Goal: Information Seeking & Learning: Learn about a topic

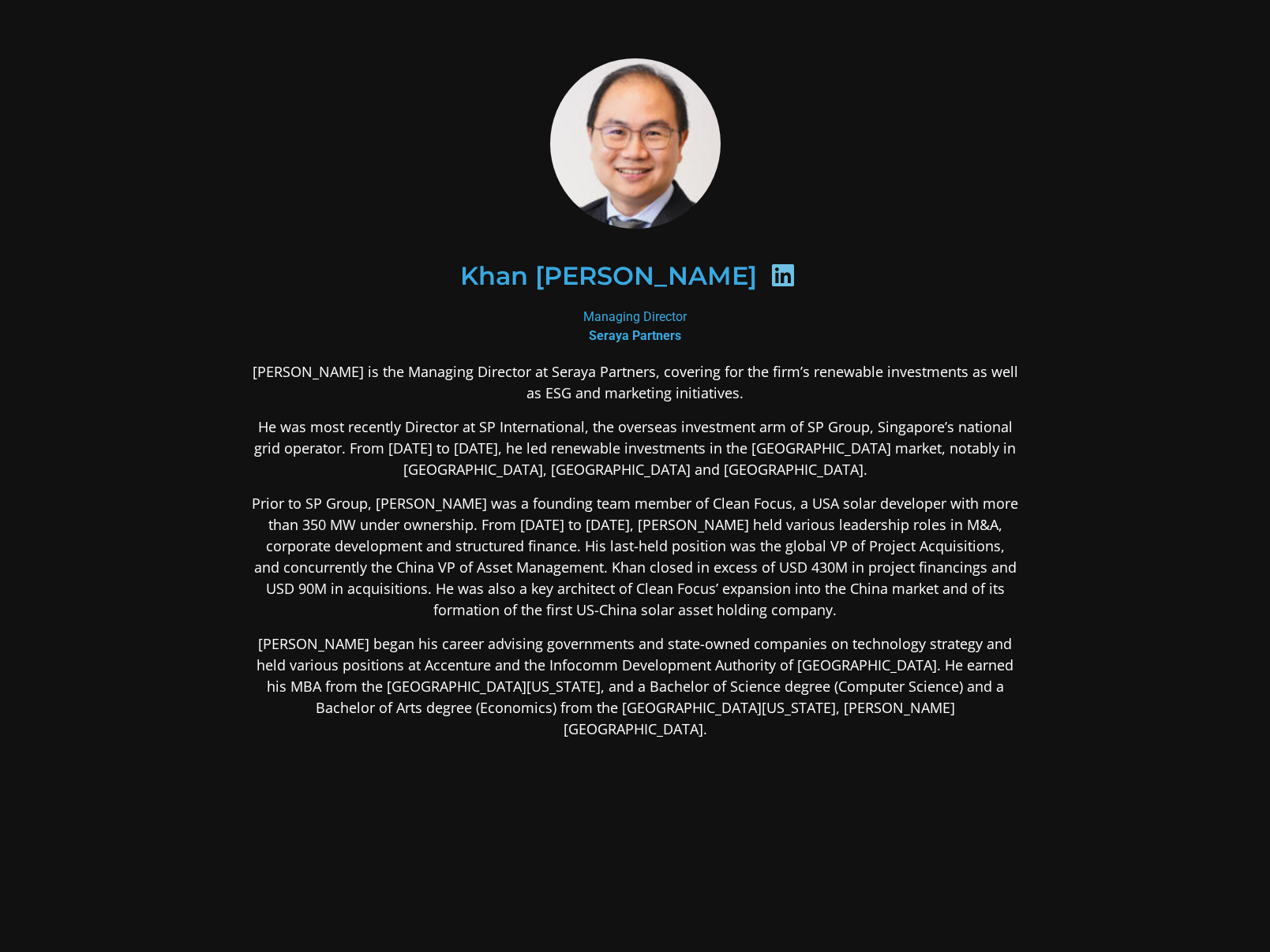
click at [771, 466] on div "[PERSON_NAME] is the Managing Director at Seraya Partners, covering for the fir…" at bounding box center [635, 675] width 767 height 628
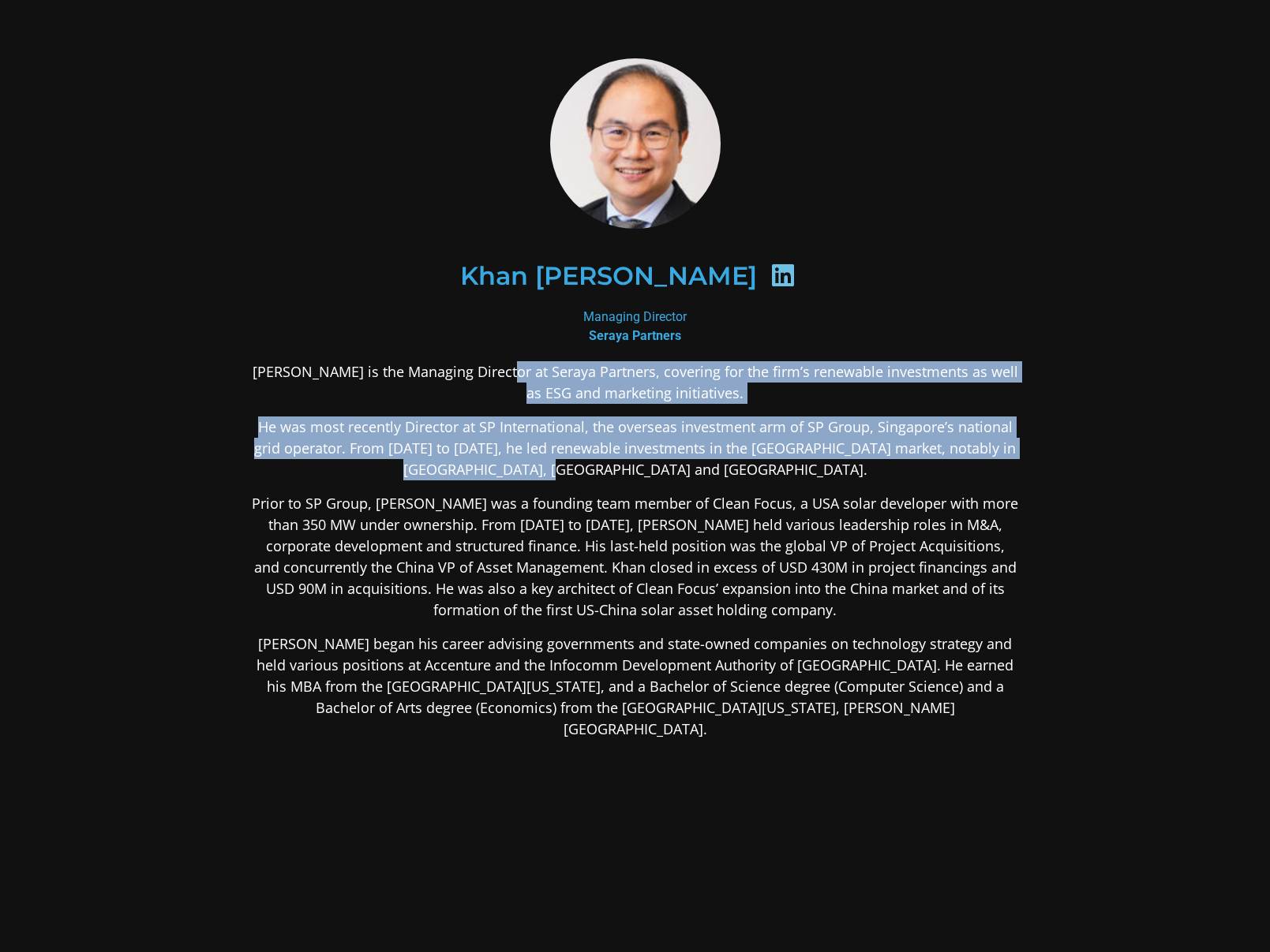
click at [771, 466] on p "He was most recently Director at SP International, the overseas investment arm …" at bounding box center [635, 448] width 767 height 63
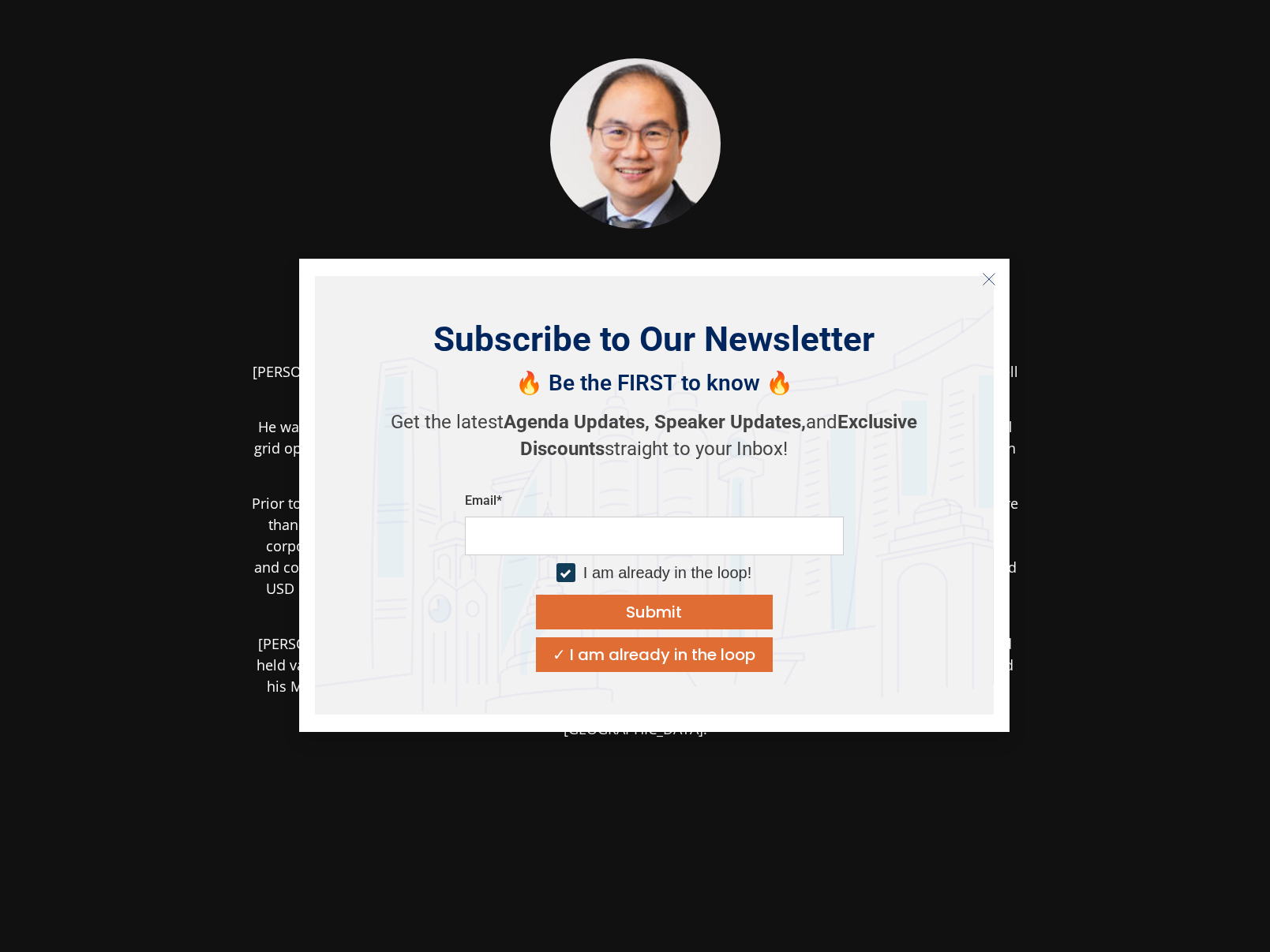
click at [992, 275] on line "Close" at bounding box center [988, 279] width 11 height 11
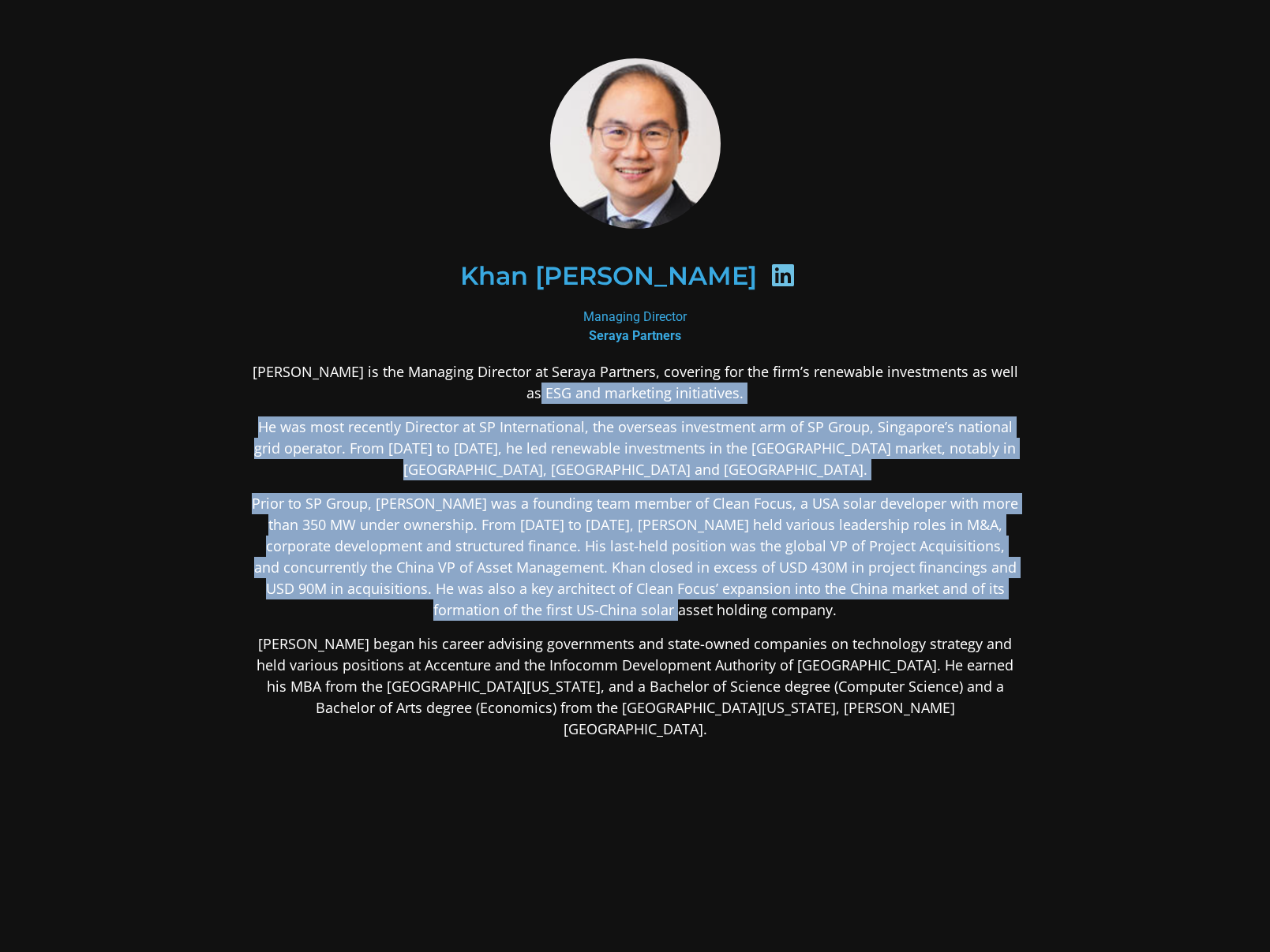
drag, startPoint x: 474, startPoint y: 413, endPoint x: 844, endPoint y: 599, distance: 414.1
click at [844, 599] on div "[PERSON_NAME] is the Managing Director at Seraya Partners, covering for the fir…" at bounding box center [635, 675] width 767 height 628
click at [872, 574] on p "Prior to SP Group, [PERSON_NAME] was a founding team member of Clean Focus, a U…" at bounding box center [635, 556] width 767 height 128
click at [487, 436] on p "He was most recently Director at SP International, the overseas investment arm …" at bounding box center [635, 448] width 767 height 63
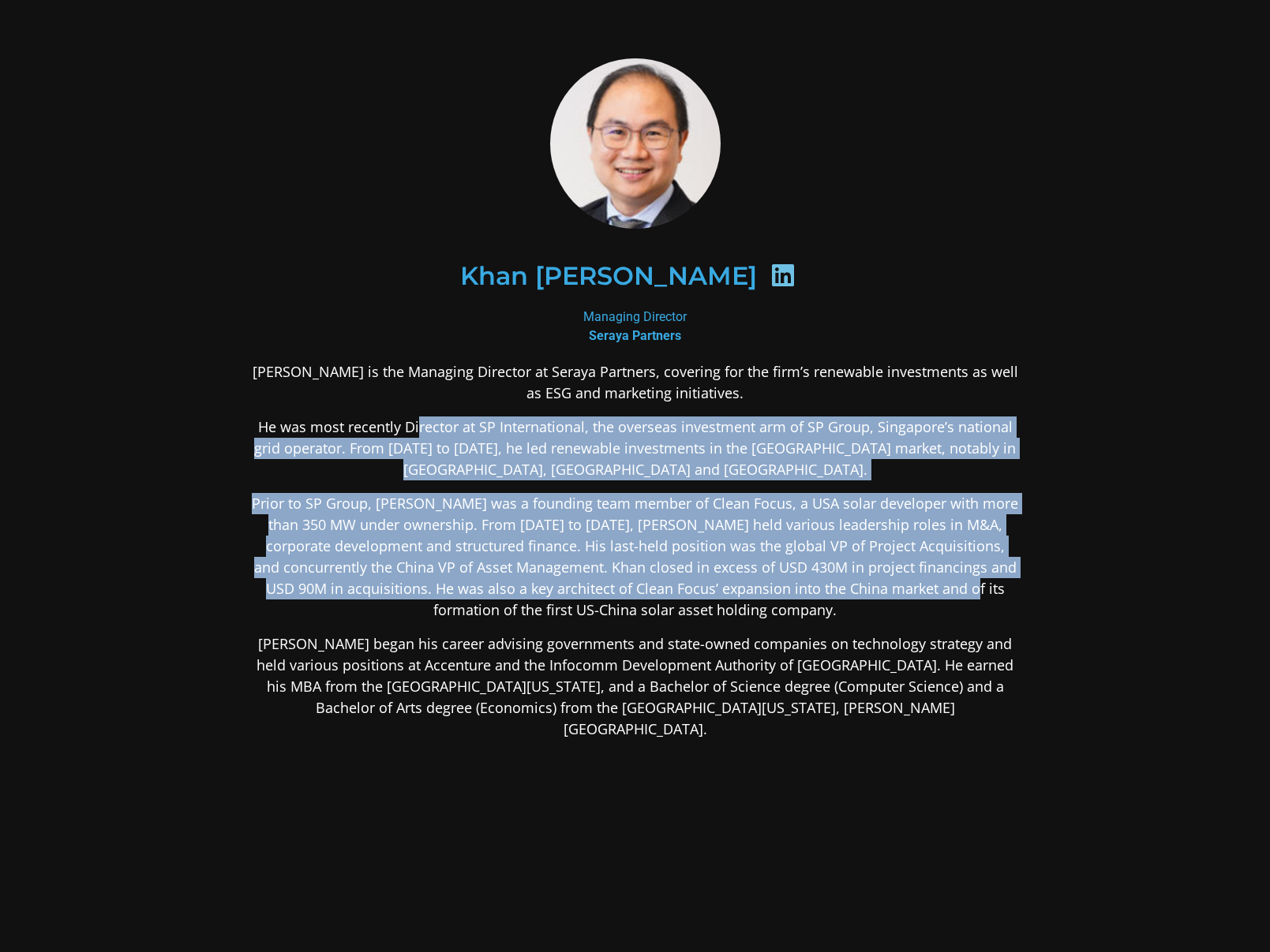
drag, startPoint x: 420, startPoint y: 428, endPoint x: 882, endPoint y: 597, distance: 491.9
click at [882, 597] on div "[PERSON_NAME] is the Managing Director at Seraya Partners, covering for the fir…" at bounding box center [635, 675] width 767 height 628
click at [882, 597] on p "Prior to SP Group, [PERSON_NAME] was a founding team member of Clean Focus, a U…" at bounding box center [635, 556] width 767 height 128
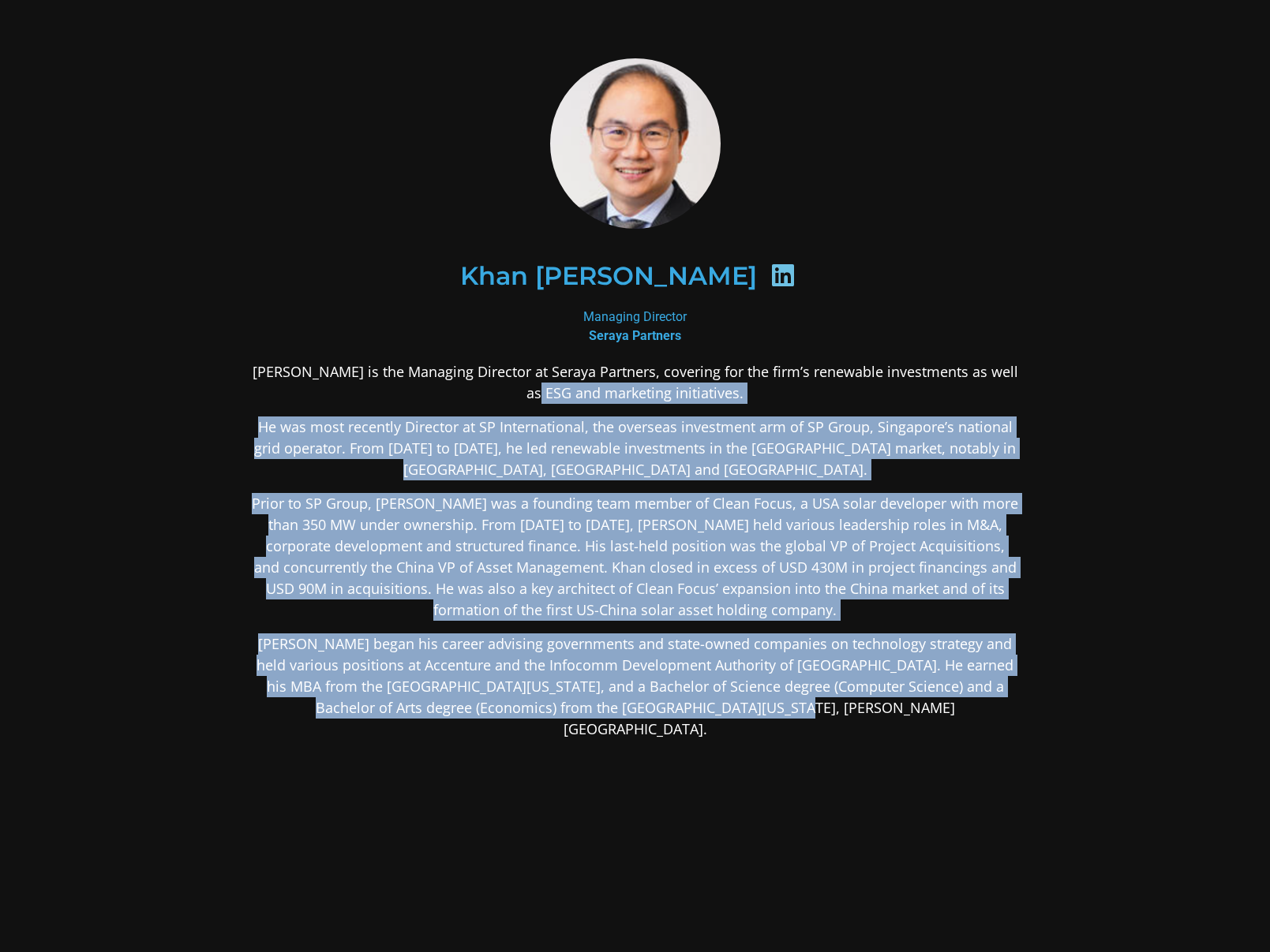
drag, startPoint x: 940, startPoint y: 704, endPoint x: 450, endPoint y: 395, distance: 579.3
click at [450, 395] on div "[PERSON_NAME] is the Managing Director at Seraya Partners, covering for the fir…" at bounding box center [635, 675] width 767 height 628
click at [450, 395] on p "[PERSON_NAME] is the Managing Director at Seraya Partners, covering for the fir…" at bounding box center [635, 383] width 767 height 42
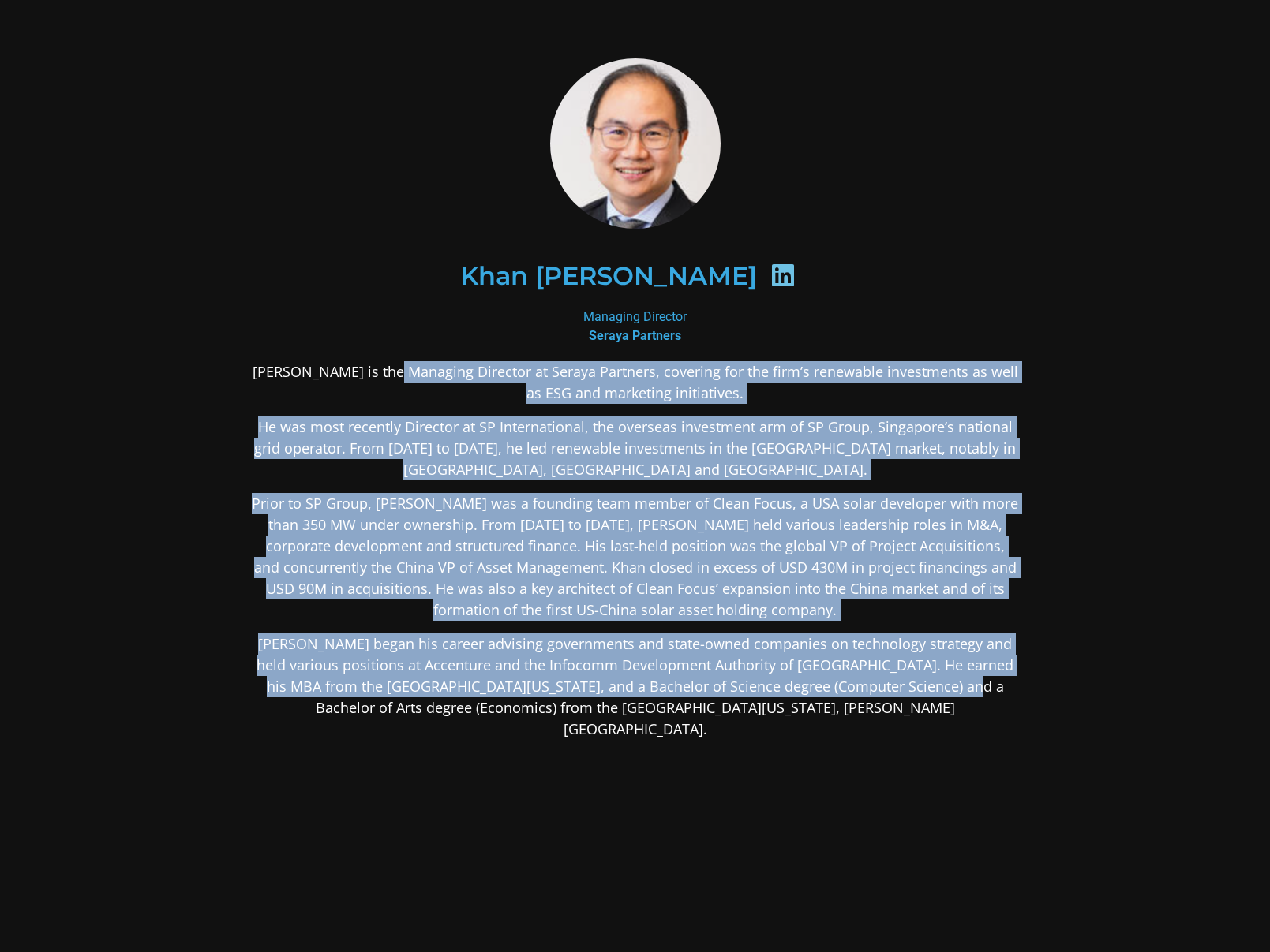
drag, startPoint x: 394, startPoint y: 379, endPoint x: 939, endPoint y: 685, distance: 625.0
click at [939, 685] on div "[PERSON_NAME] is the Managing Director at Seraya Partners, covering for the fir…" at bounding box center [635, 675] width 767 height 628
click at [939, 685] on p "[PERSON_NAME] began his career advising governments and state-owned companies o…" at bounding box center [635, 687] width 767 height 107
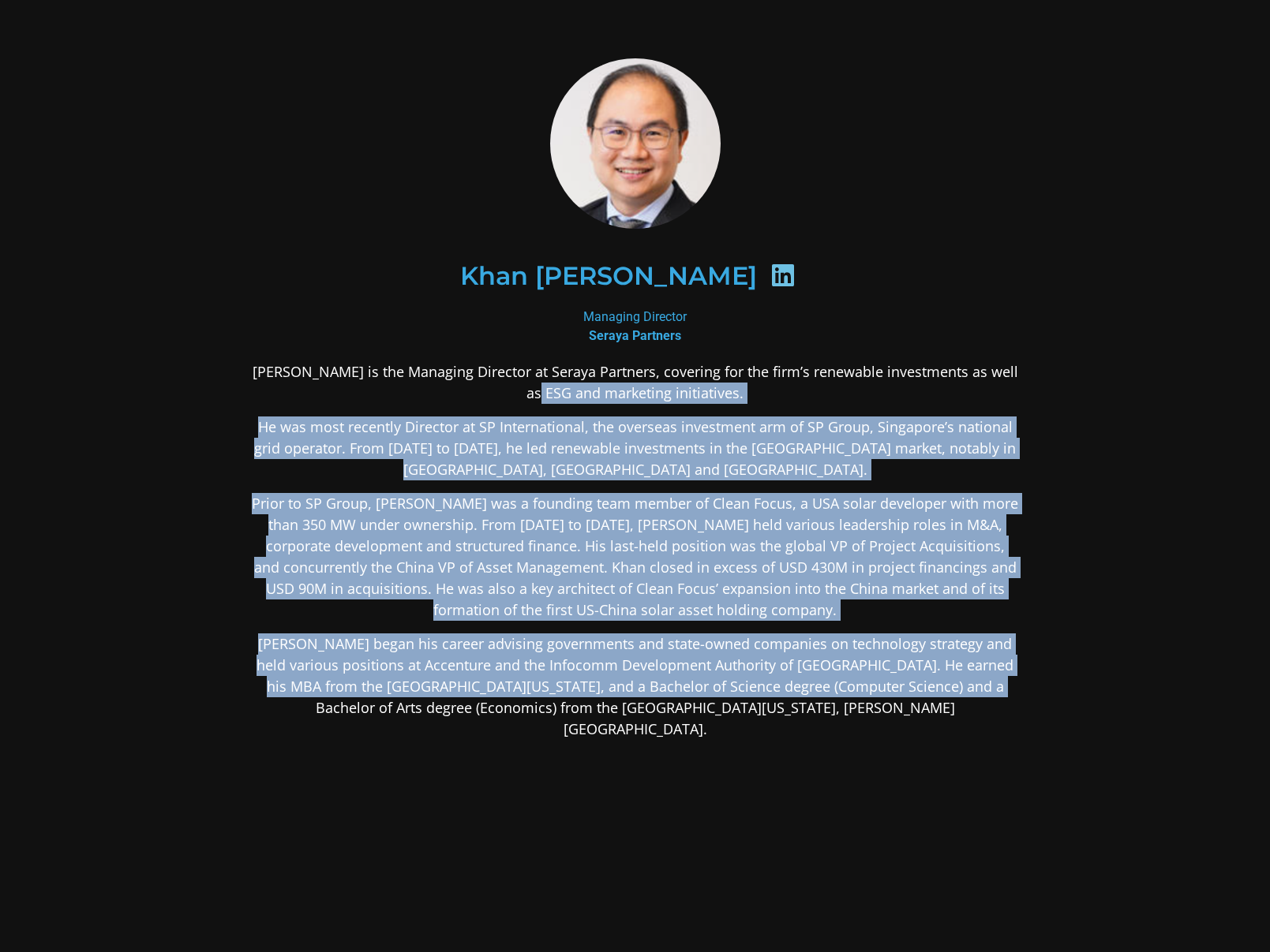
drag, startPoint x: 961, startPoint y: 687, endPoint x: 416, endPoint y: 386, distance: 622.6
click at [416, 386] on div "[PERSON_NAME] is the Managing Director at Seraya Partners, covering for the fir…" at bounding box center [635, 675] width 767 height 628
click at [416, 386] on p "[PERSON_NAME] is the Managing Director at Seraya Partners, covering for the fir…" at bounding box center [635, 383] width 767 height 42
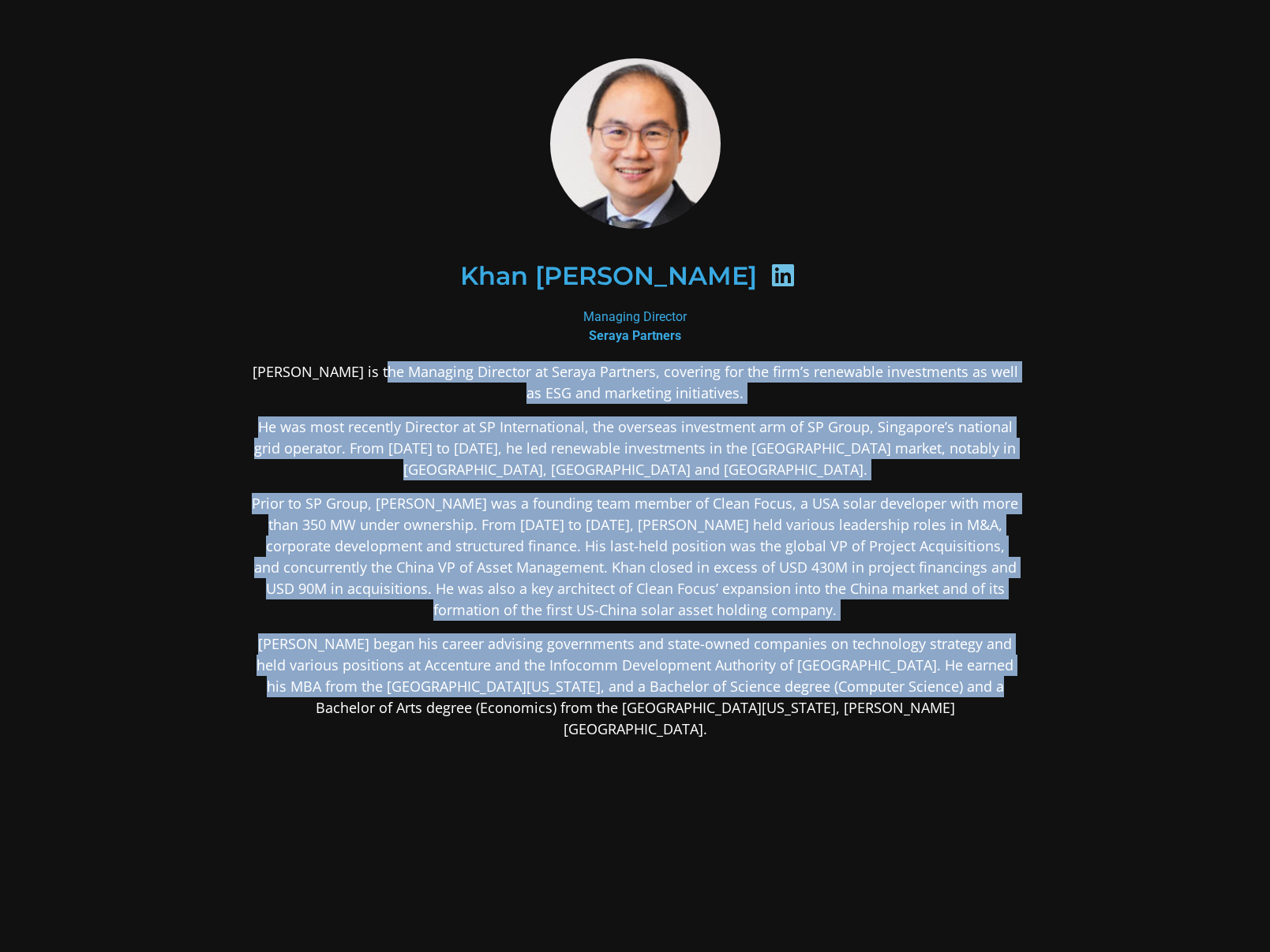
drag, startPoint x: 384, startPoint y: 372, endPoint x: 952, endPoint y: 691, distance: 651.4
click at [952, 691] on div "[PERSON_NAME] is the Managing Director at Seraya Partners, covering for the fir…" at bounding box center [635, 675] width 767 height 628
click at [952, 691] on p "[PERSON_NAME] began his career advising governments and state-owned companies o…" at bounding box center [635, 687] width 767 height 107
drag, startPoint x: 978, startPoint y: 694, endPoint x: 541, endPoint y: 379, distance: 538.7
click at [541, 379] on div "[PERSON_NAME] is the Managing Director at Seraya Partners, covering for the fir…" at bounding box center [635, 675] width 767 height 628
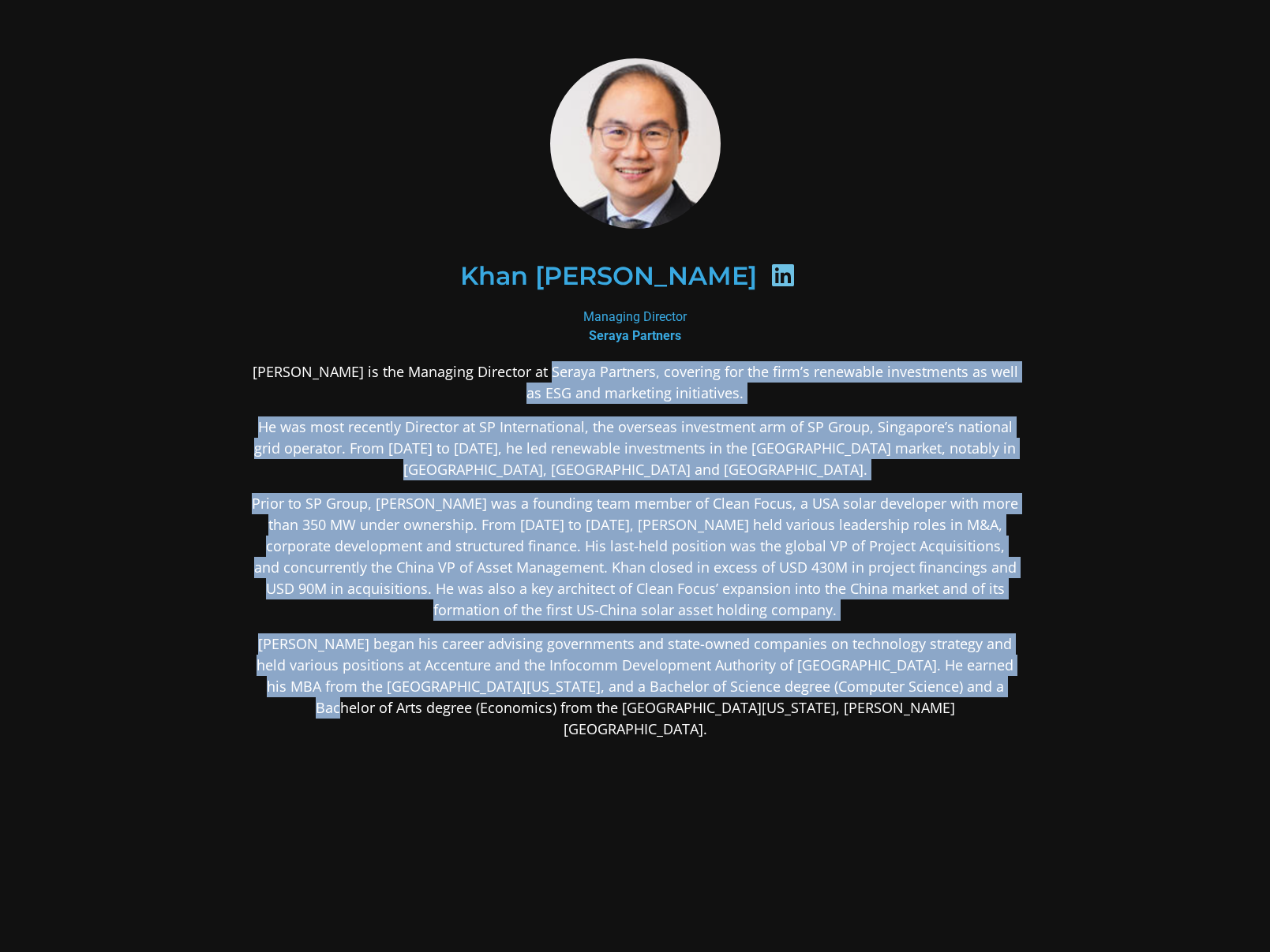
drag, startPoint x: 536, startPoint y: 377, endPoint x: 523, endPoint y: 371, distance: 14.3
click at [536, 377] on p "[PERSON_NAME] is the Managing Director at Seraya Partners, covering for the fir…" at bounding box center [635, 383] width 767 height 42
